Goal: Answer question/provide support

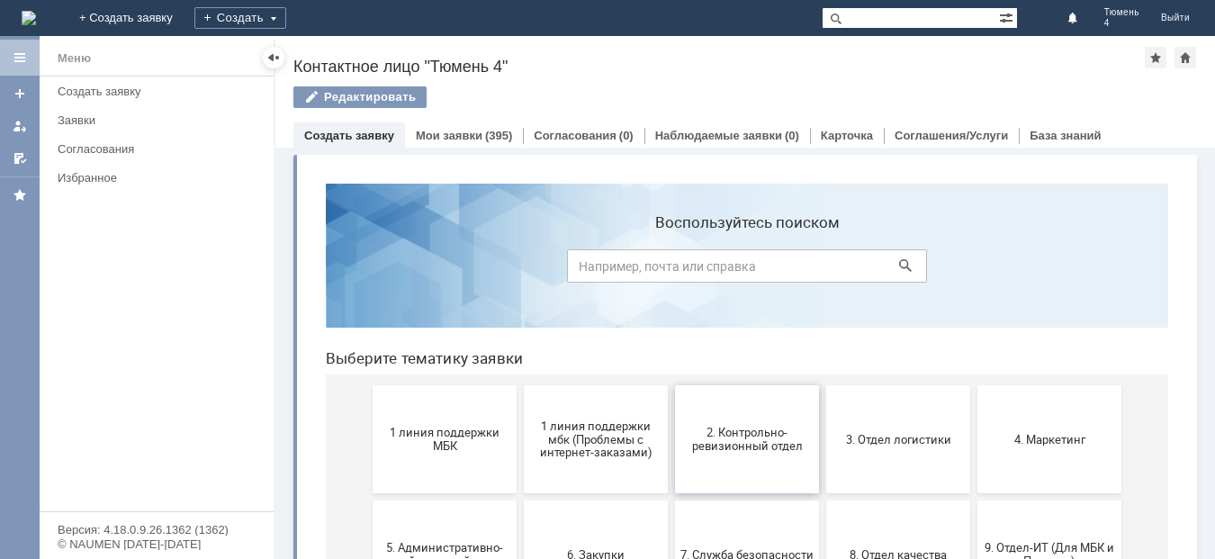
click at [740, 432] on span "2. Контрольно-ревизионный отдел" at bounding box center [746, 439] width 133 height 27
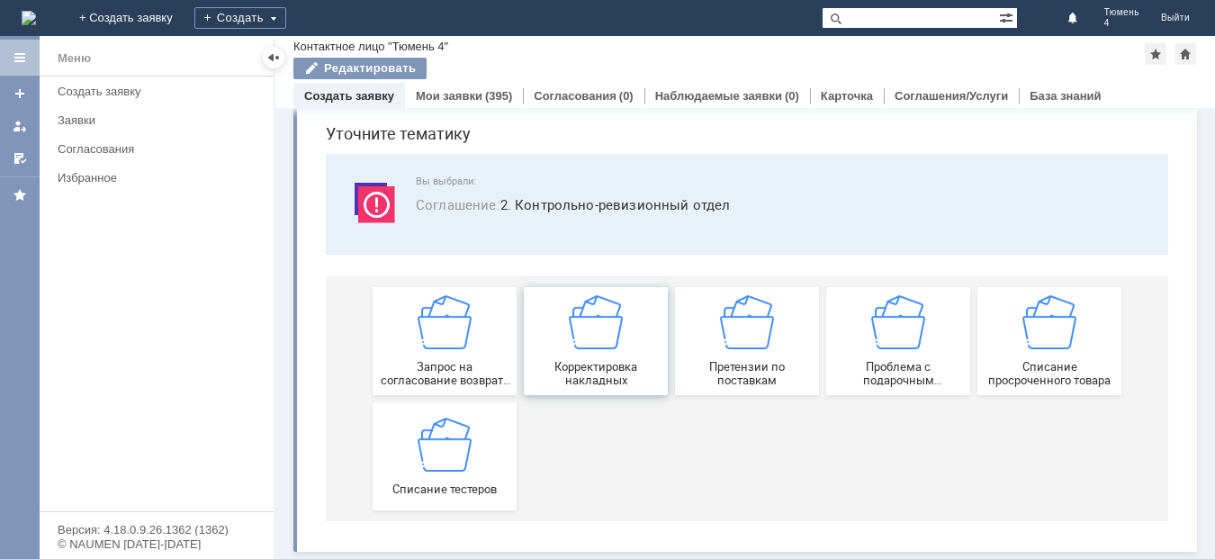
scroll to position [61, 0]
click at [603, 347] on img at bounding box center [596, 322] width 54 height 54
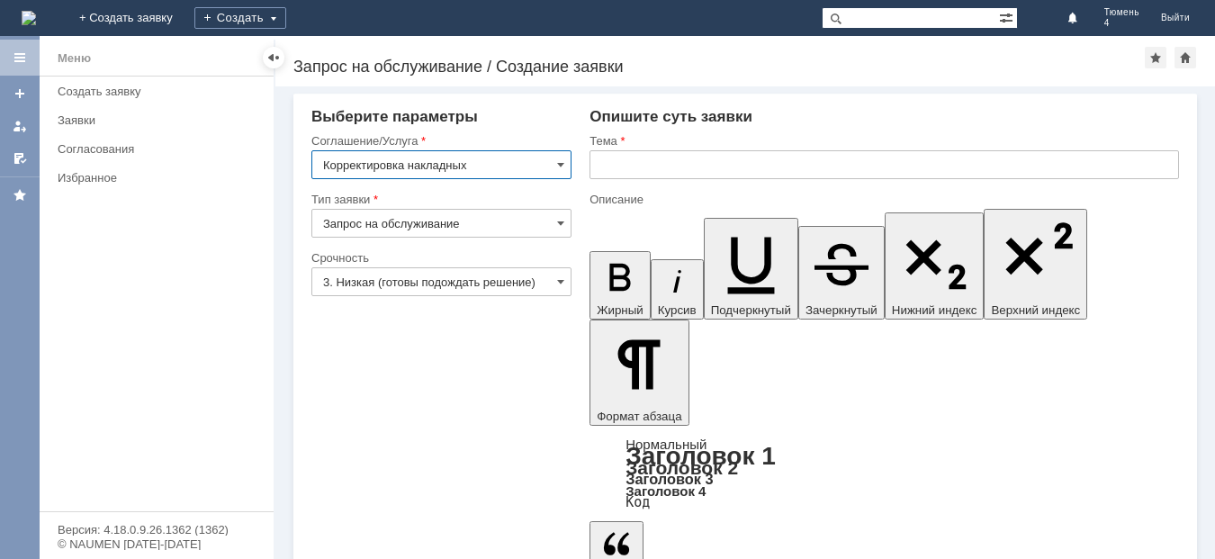
click at [643, 170] on input "text" at bounding box center [883, 164] width 589 height 29
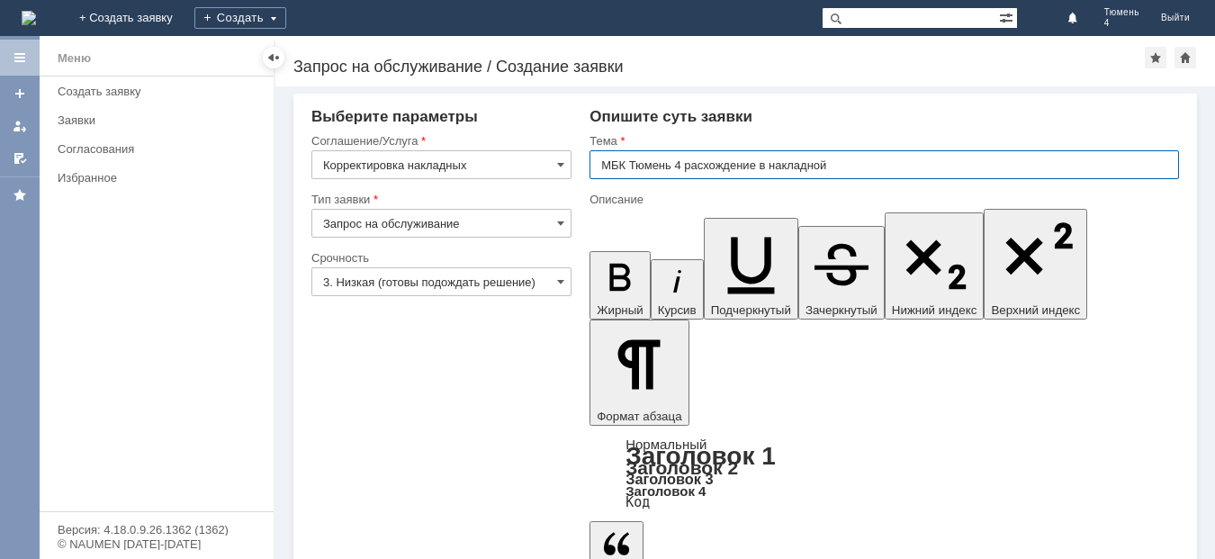
type input "МБК Тюмень 4 расхождение в накладной"
